Goal: Find contact information: Find contact information

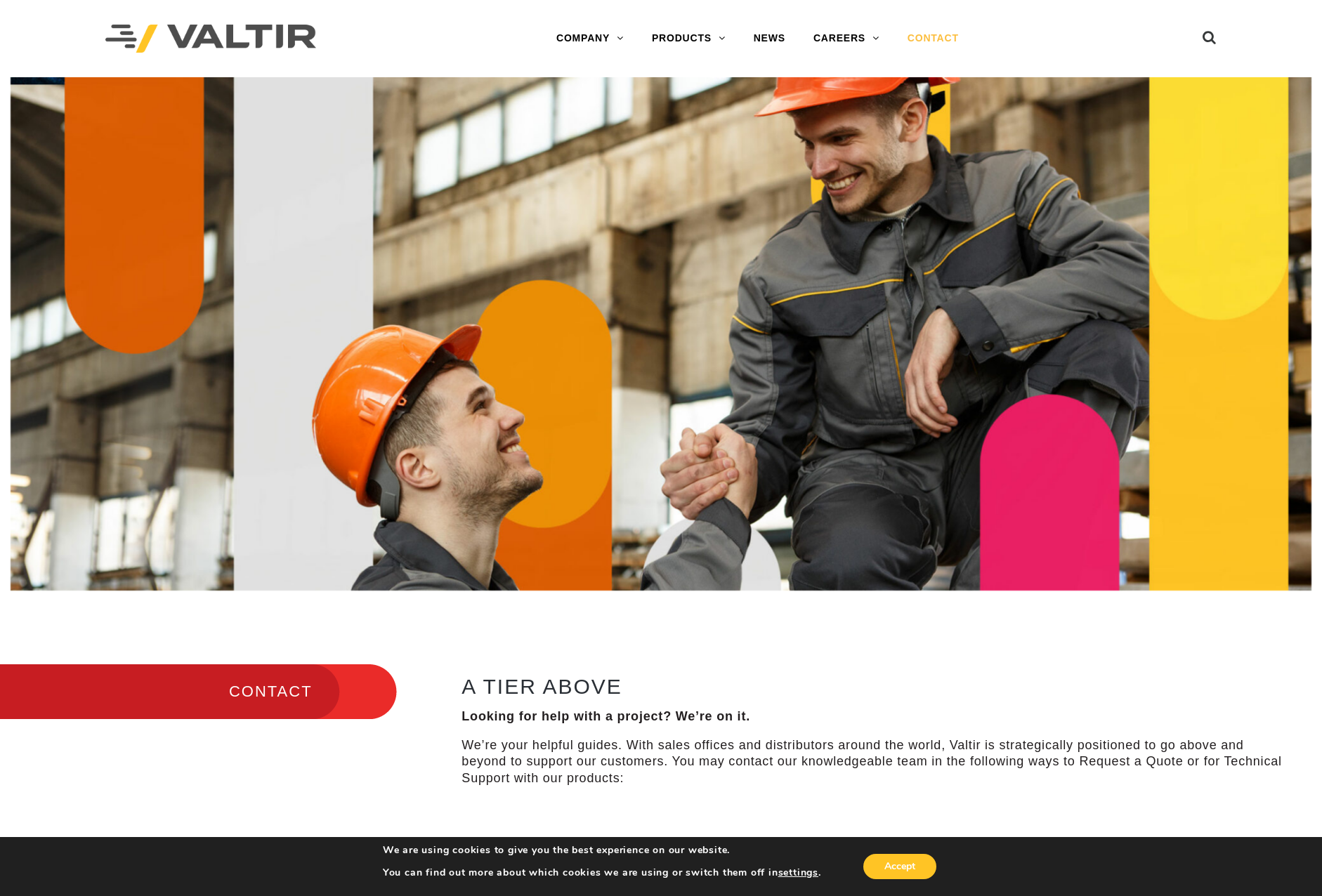
click at [930, 37] on link "CONTACT" at bounding box center [933, 39] width 79 height 28
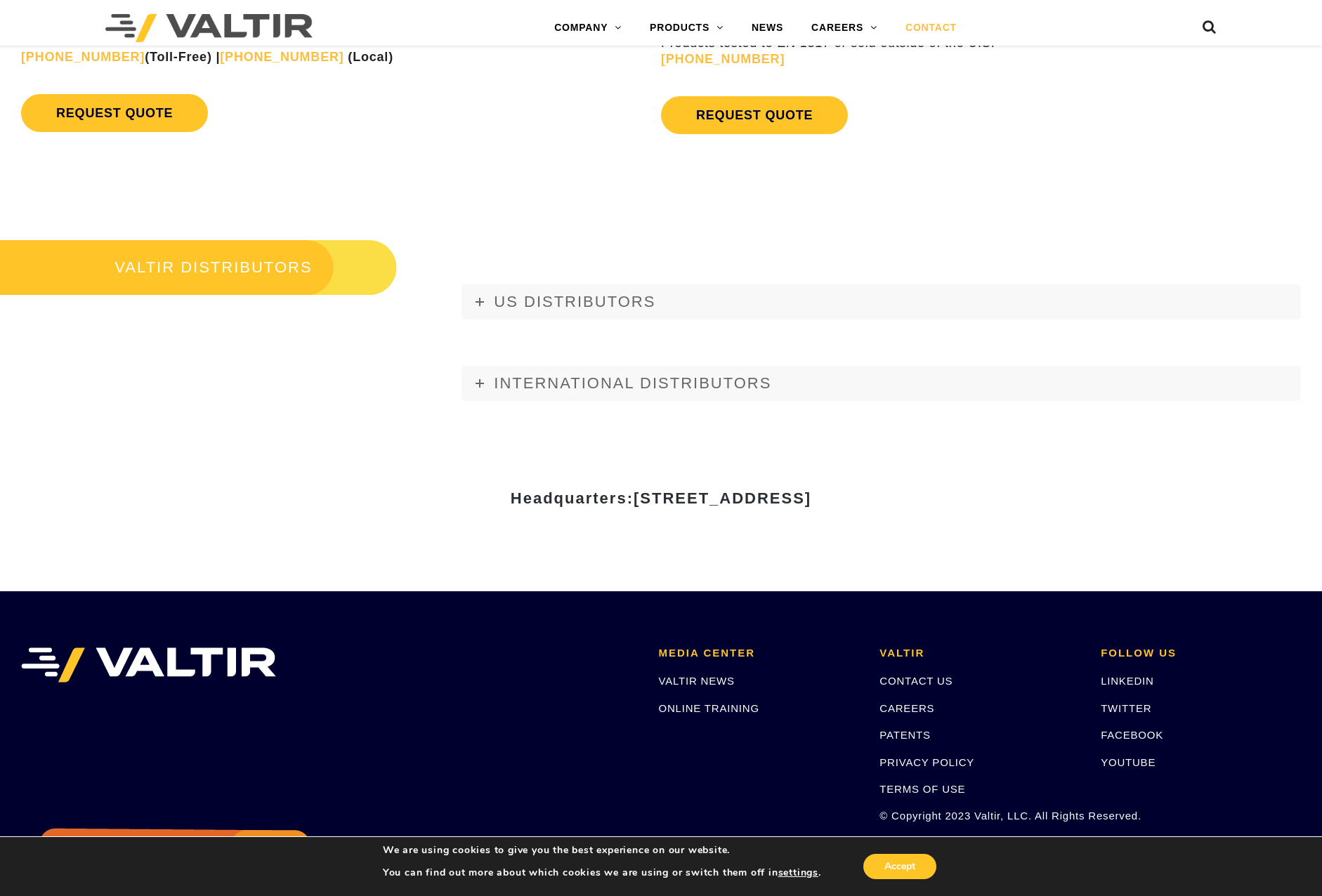
scroll to position [1615, 0]
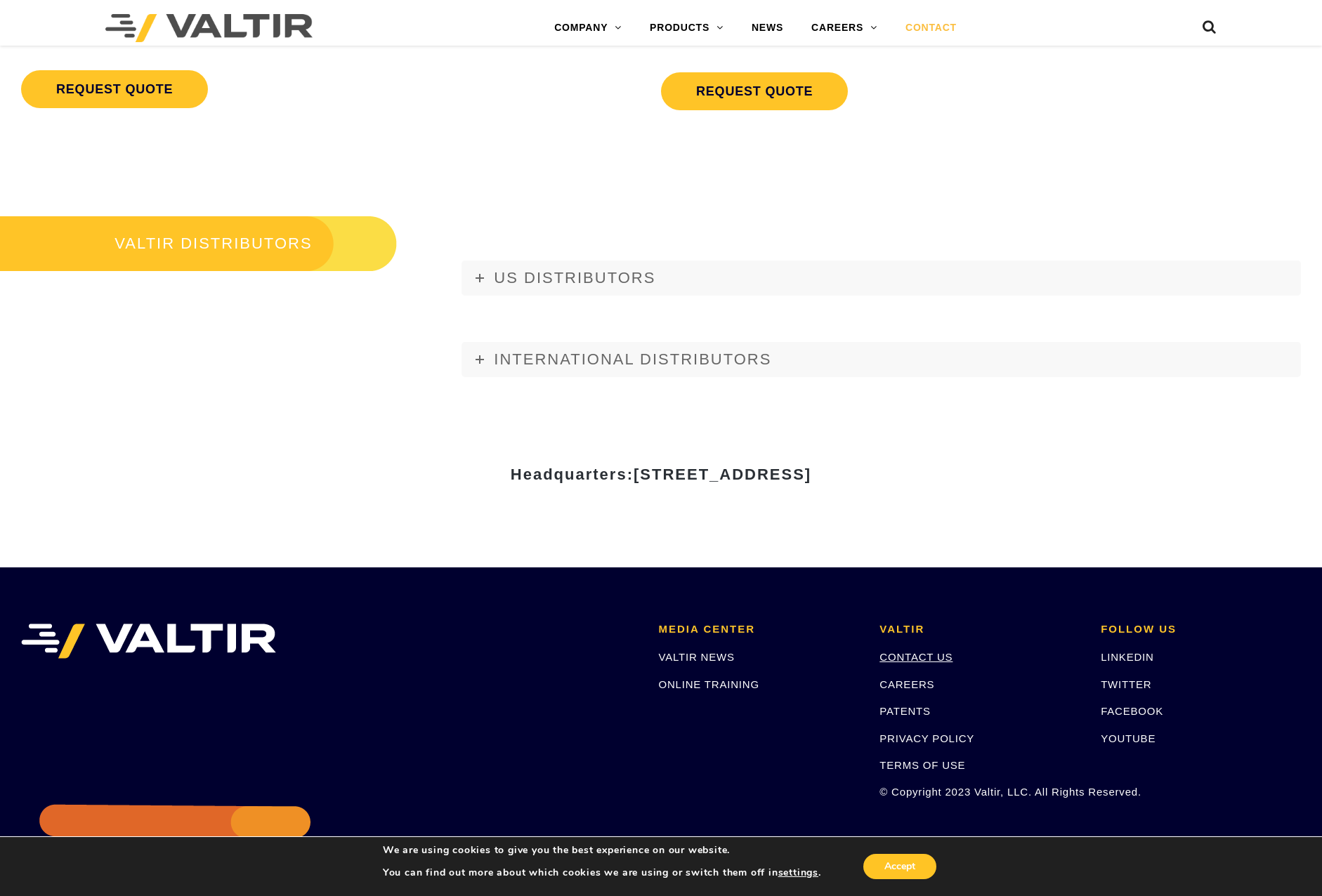
click at [935, 656] on link "CONTACT US" at bounding box center [916, 657] width 73 height 12
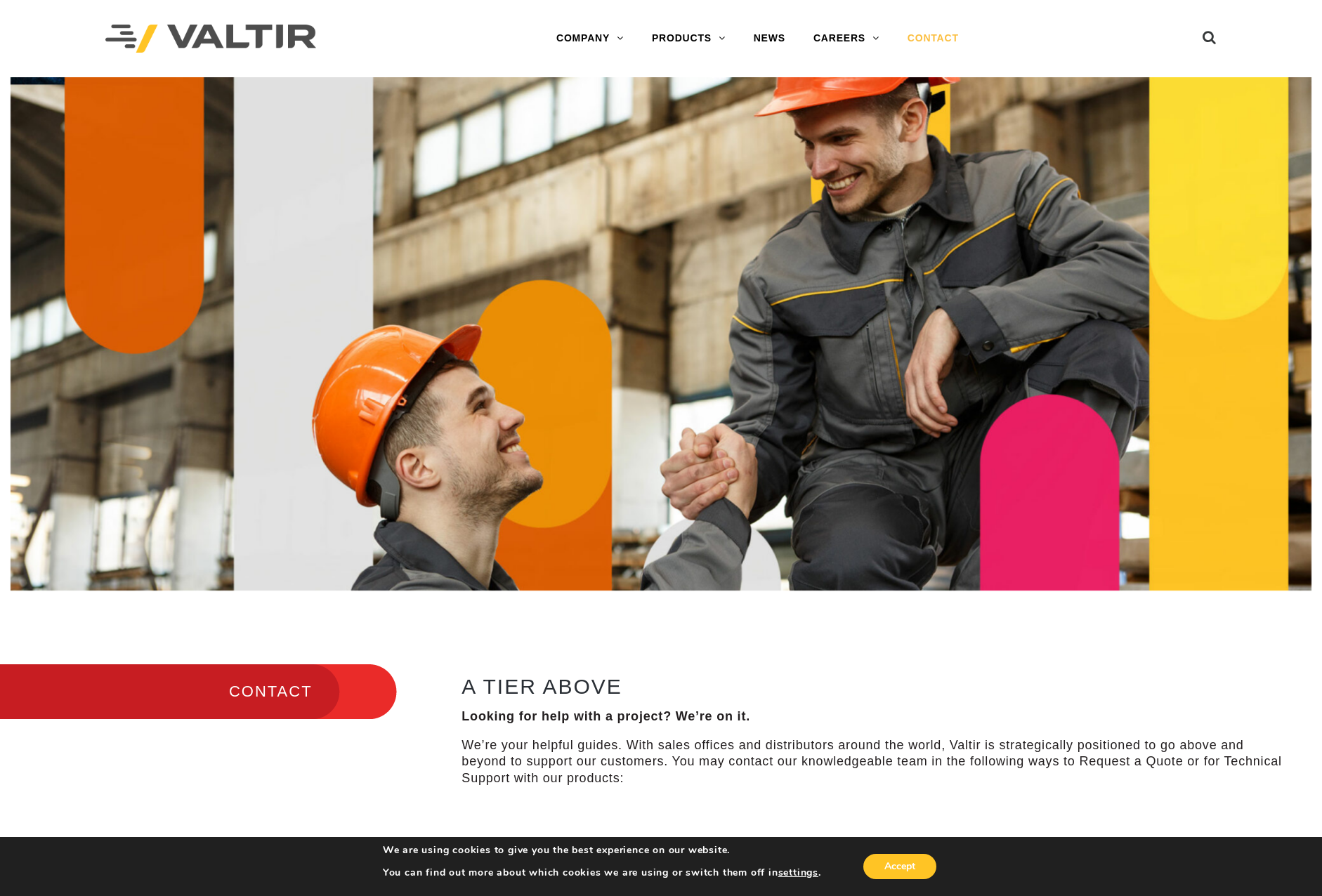
click at [928, 38] on link "CONTACT" at bounding box center [933, 39] width 79 height 28
click at [250, 682] on h3 "CONTACT" at bounding box center [198, 691] width 397 height 59
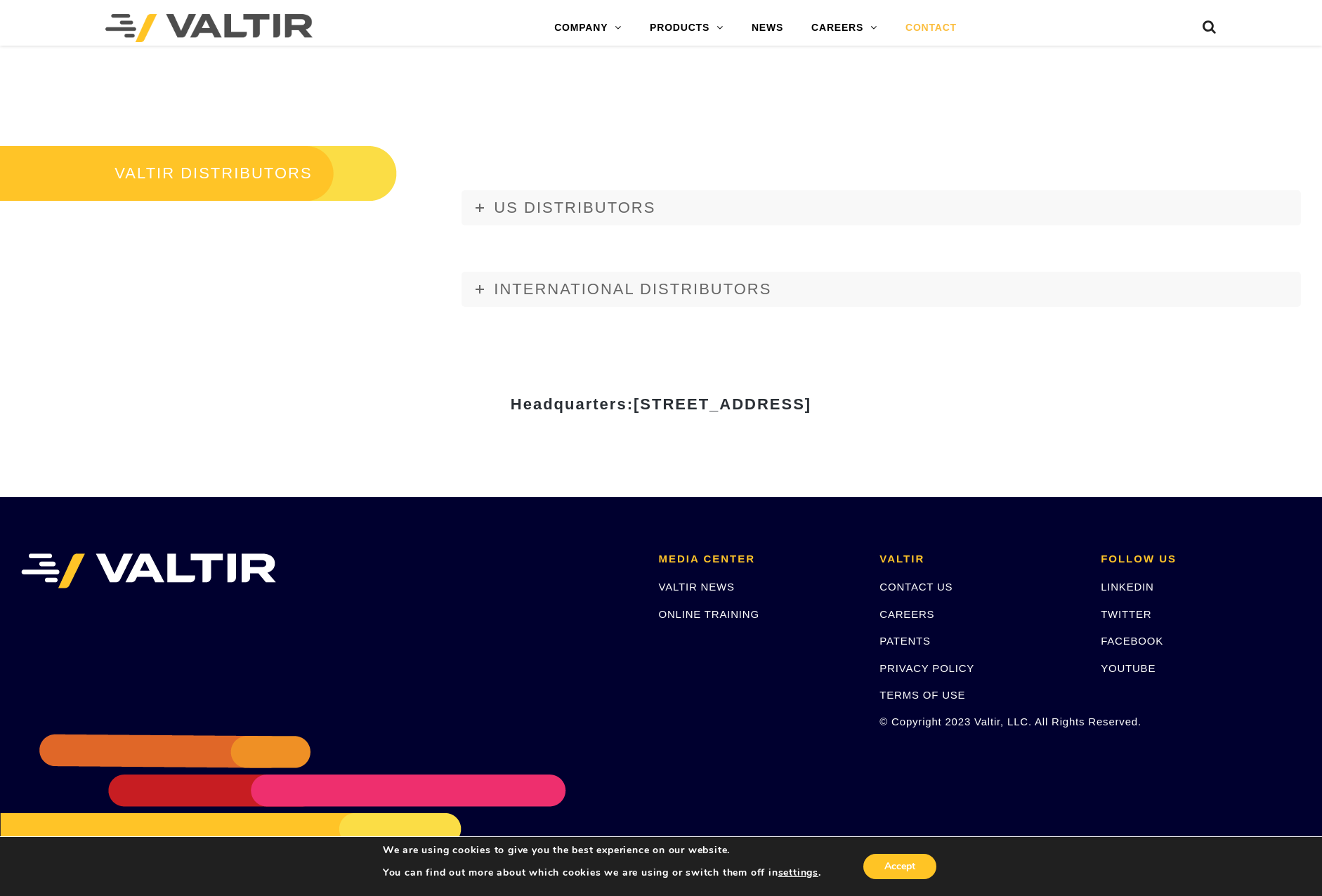
scroll to position [1707, 0]
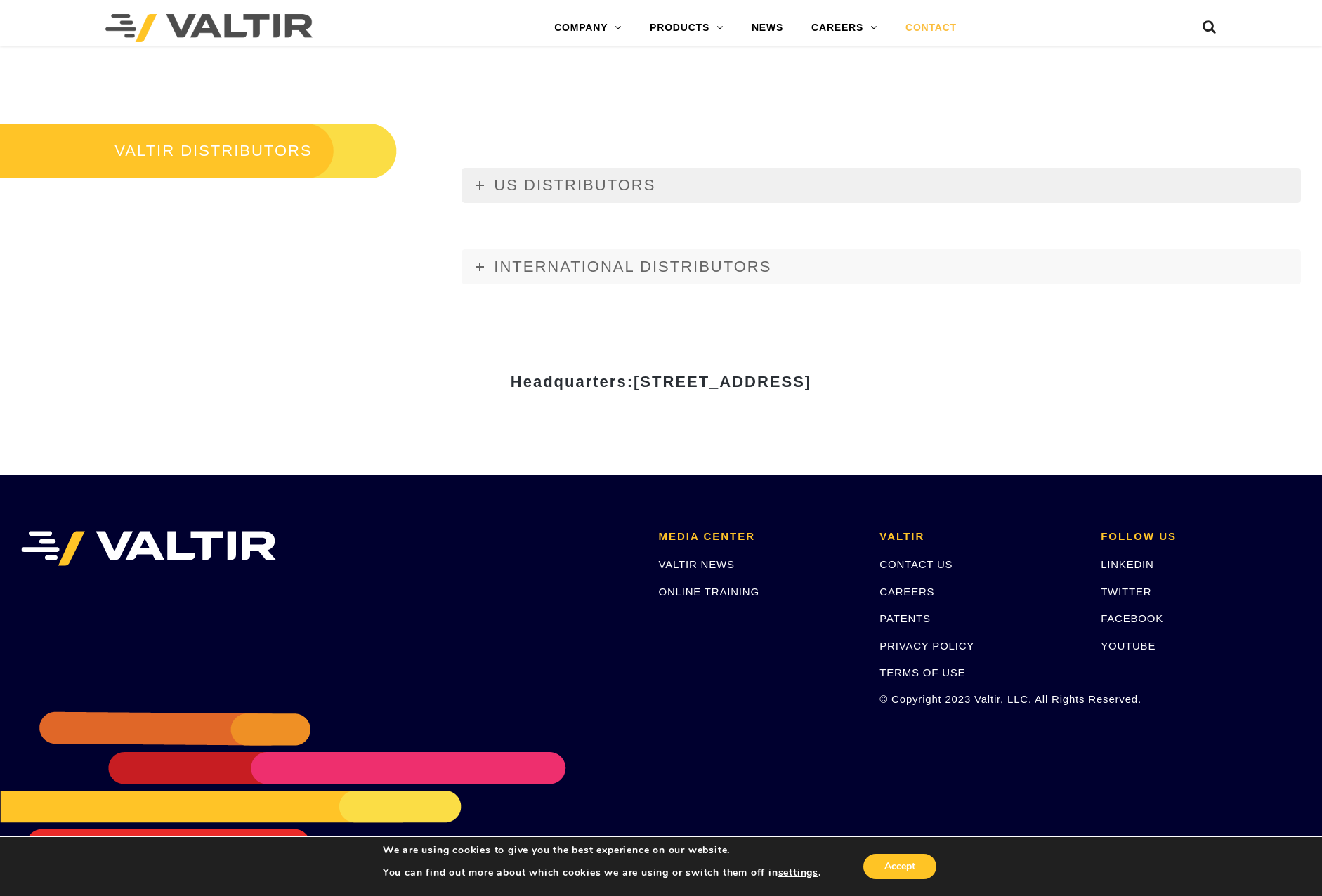
click at [507, 178] on span "US DISTRIBUTORS" at bounding box center [575, 185] width 162 height 18
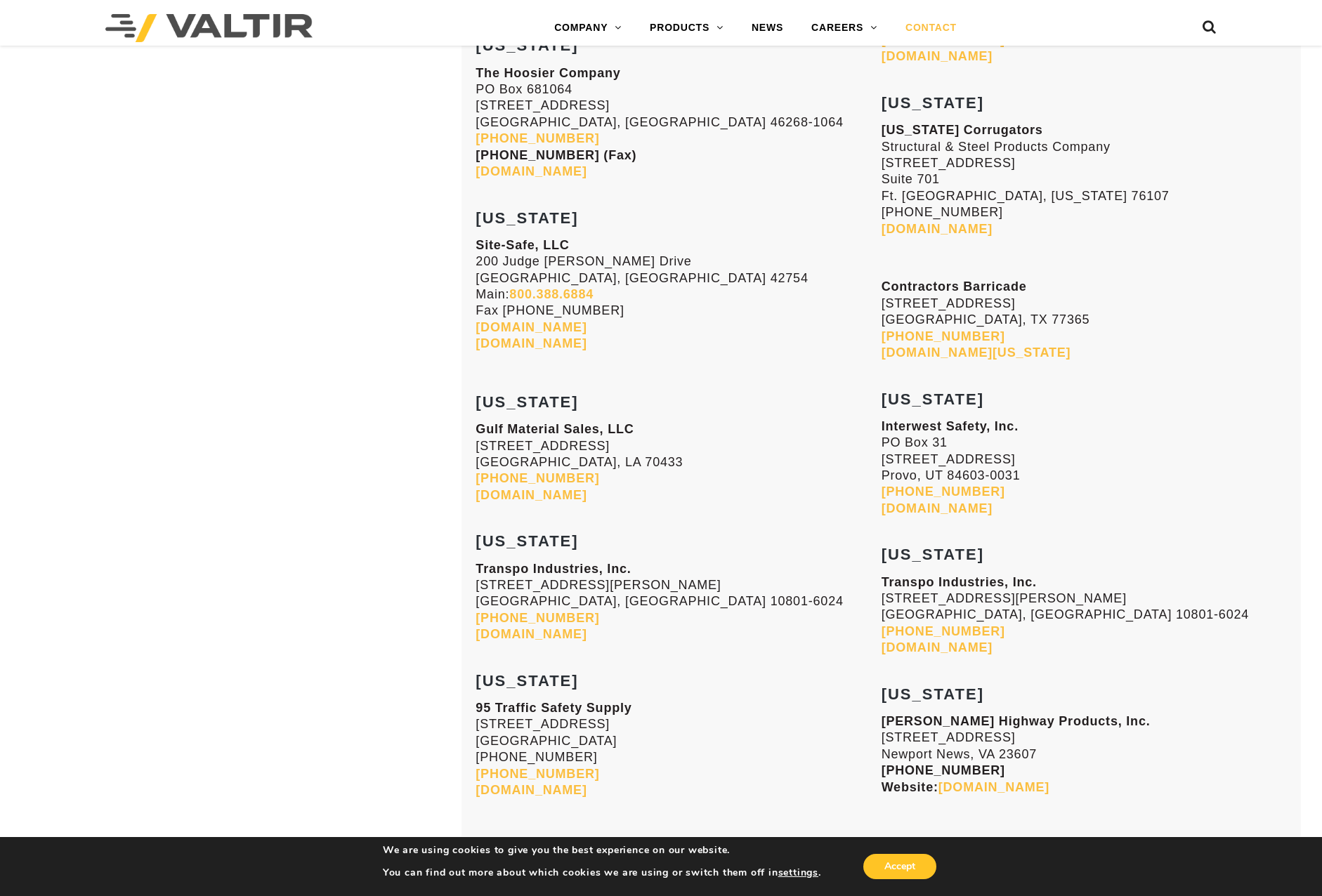
scroll to position [4727, 0]
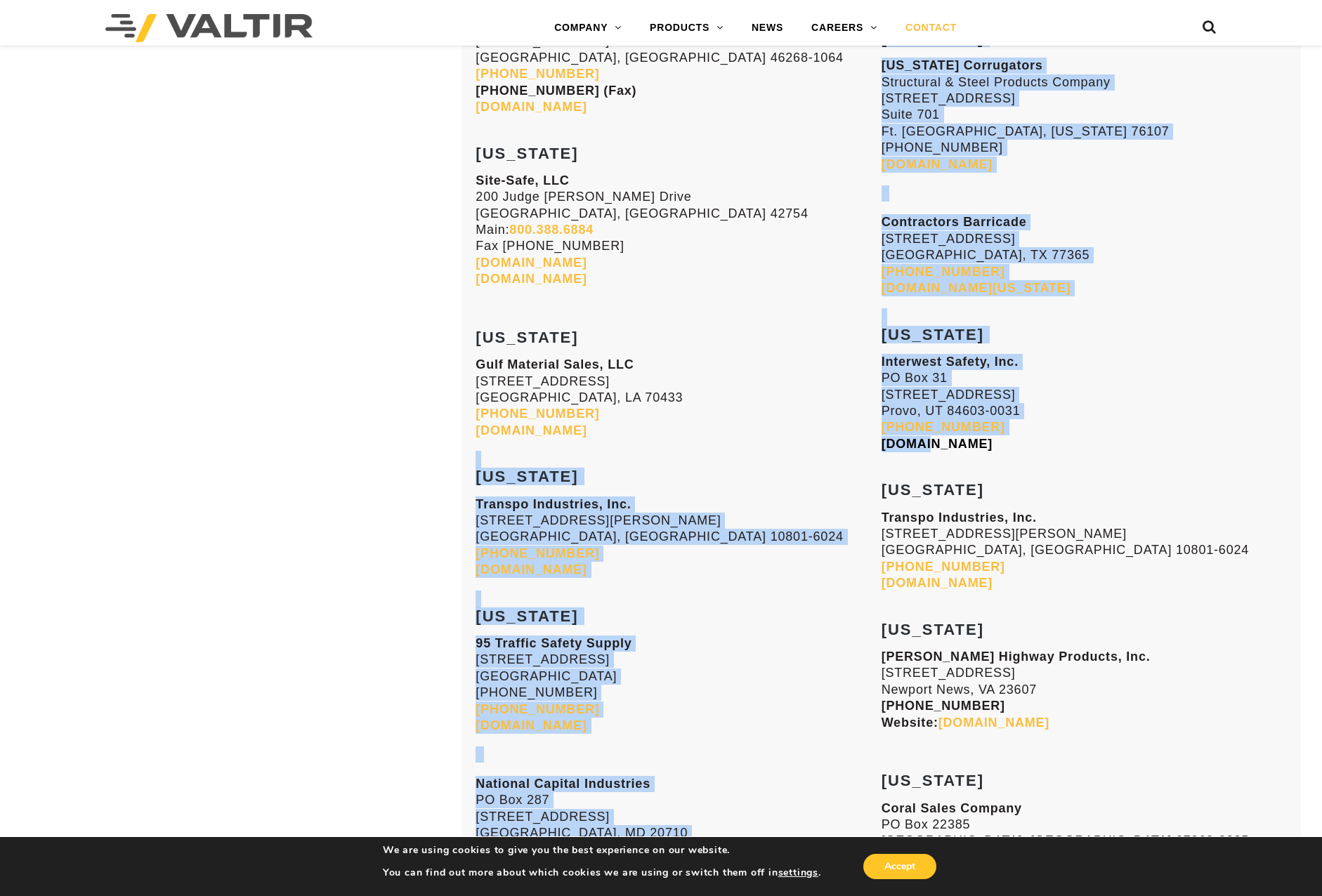
drag, startPoint x: 879, startPoint y: 445, endPoint x: 924, endPoint y: 446, distance: 45.0
drag, startPoint x: 924, startPoint y: 446, endPoint x: 1011, endPoint y: 446, distance: 87.0
click at [992, 446] on link "[DOMAIN_NAME]" at bounding box center [937, 443] width 111 height 14
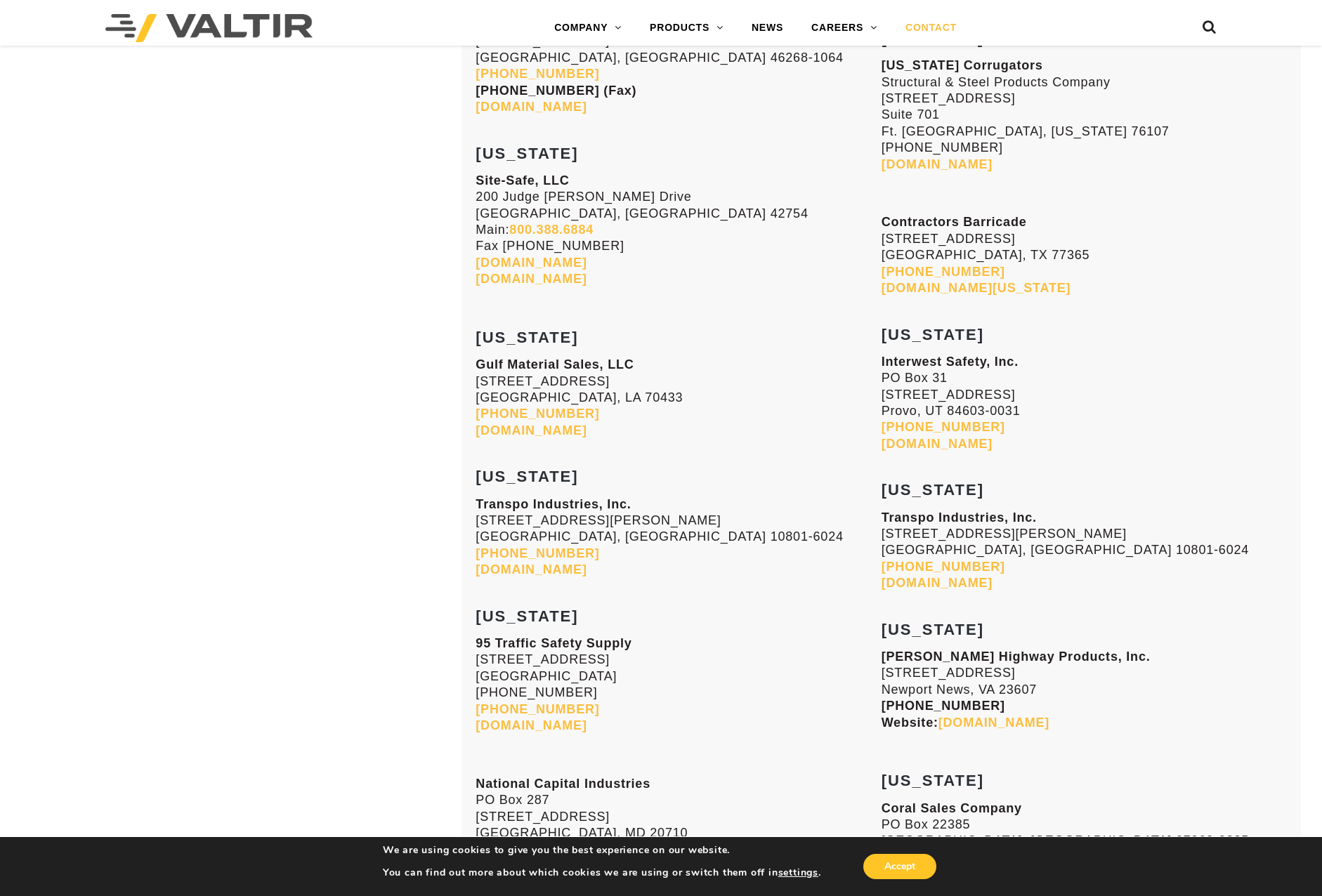
click at [1092, 467] on h3 "[US_STATE]" at bounding box center [1083, 482] width 405 height 34
click at [990, 441] on link "[DOMAIN_NAME]" at bounding box center [937, 443] width 111 height 14
